Goal: Task Accomplishment & Management: Use online tool/utility

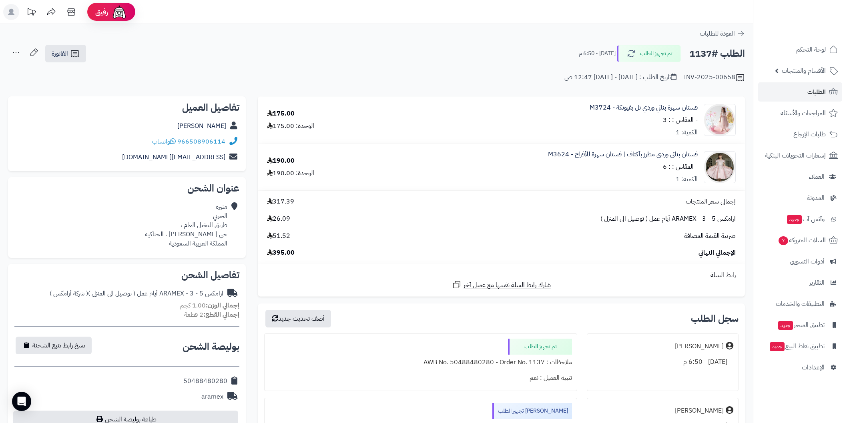
scroll to position [59, 0]
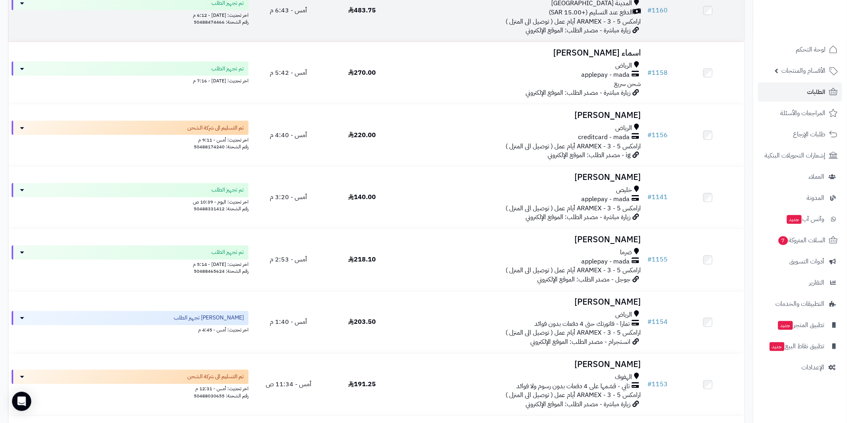
scroll to position [503, 0]
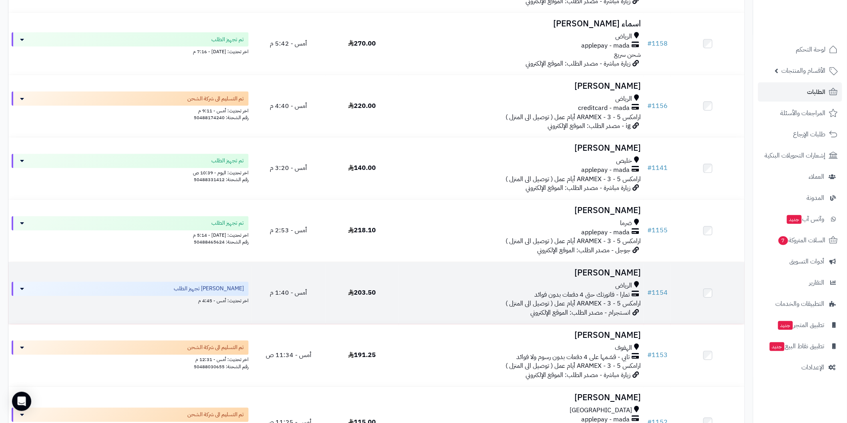
click at [616, 271] on h3 "فهد ناصر" at bounding box center [521, 273] width 239 height 9
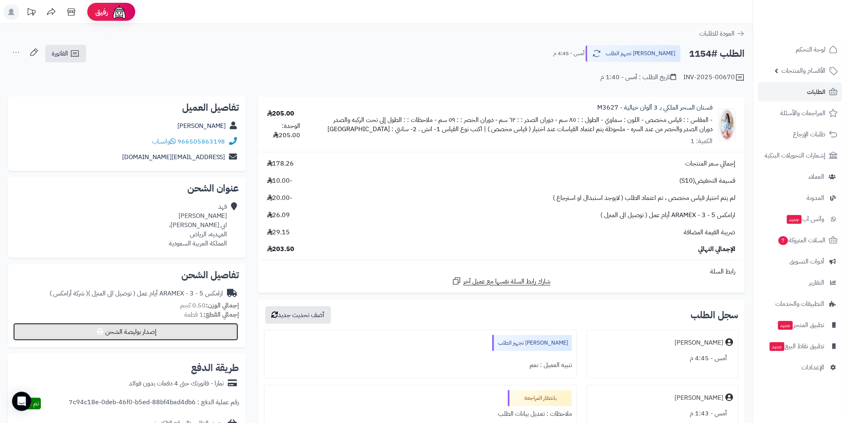
click at [229, 334] on button "إصدار بوليصة الشحن" at bounding box center [125, 332] width 225 height 18
select select "******"
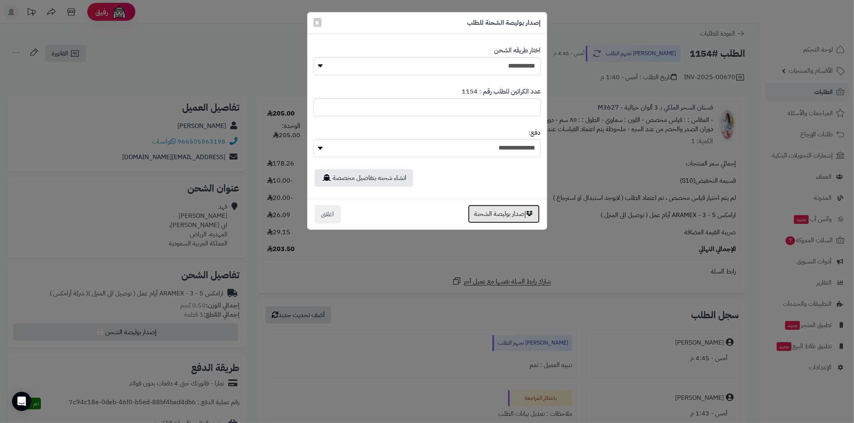
click at [481, 221] on button "إصدار بوليصة الشحنة" at bounding box center [504, 214] width 72 height 18
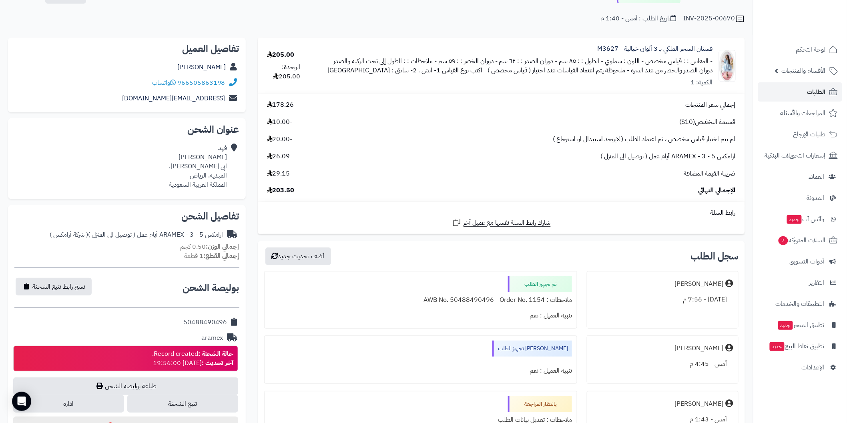
scroll to position [118, 0]
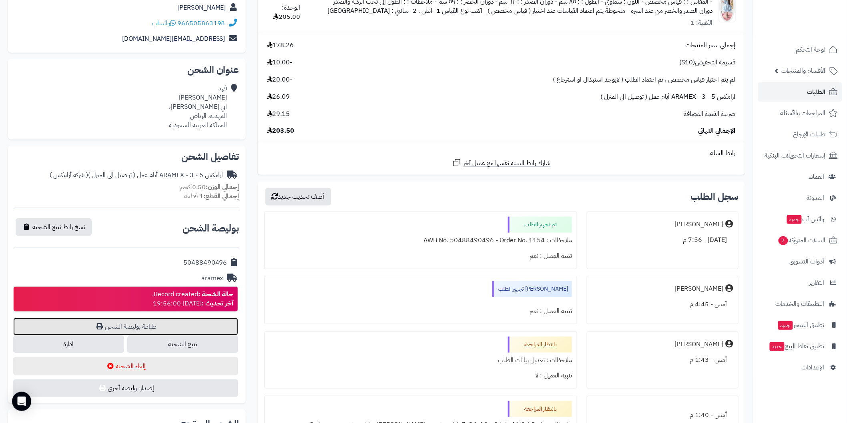
click at [201, 322] on link "طباعة بوليصة الشحن" at bounding box center [125, 327] width 225 height 18
